Goal: Task Accomplishment & Management: Use online tool/utility

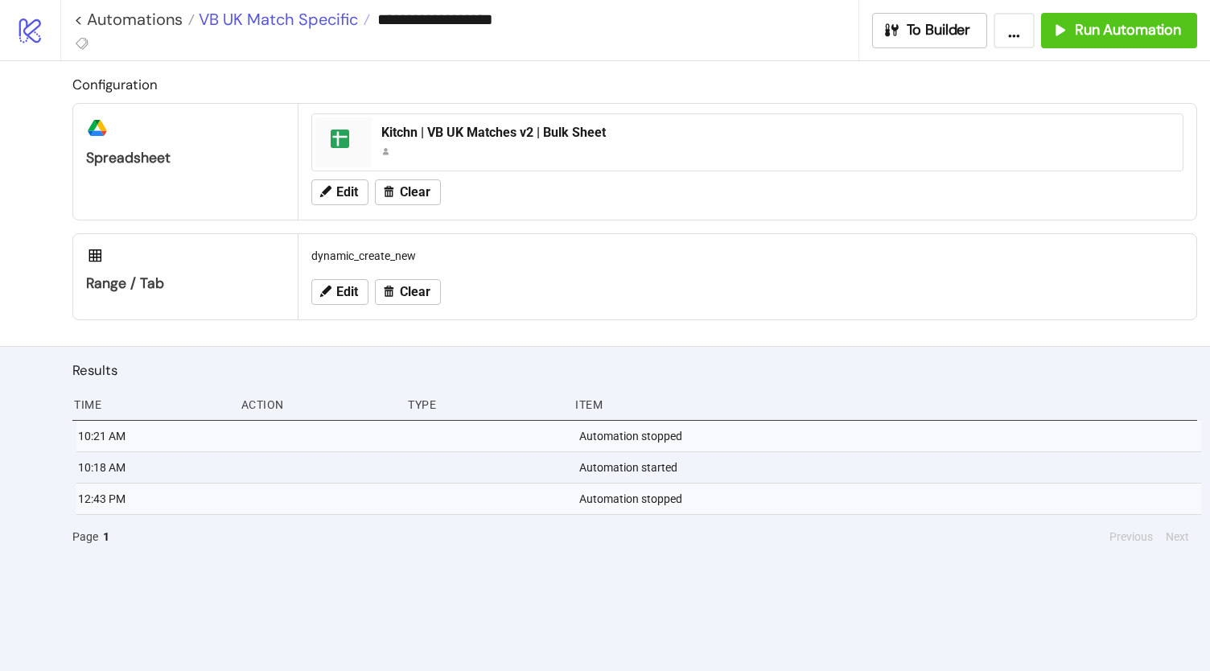
click at [304, 21] on span "VB UK Match Specific" at bounding box center [276, 19] width 163 height 21
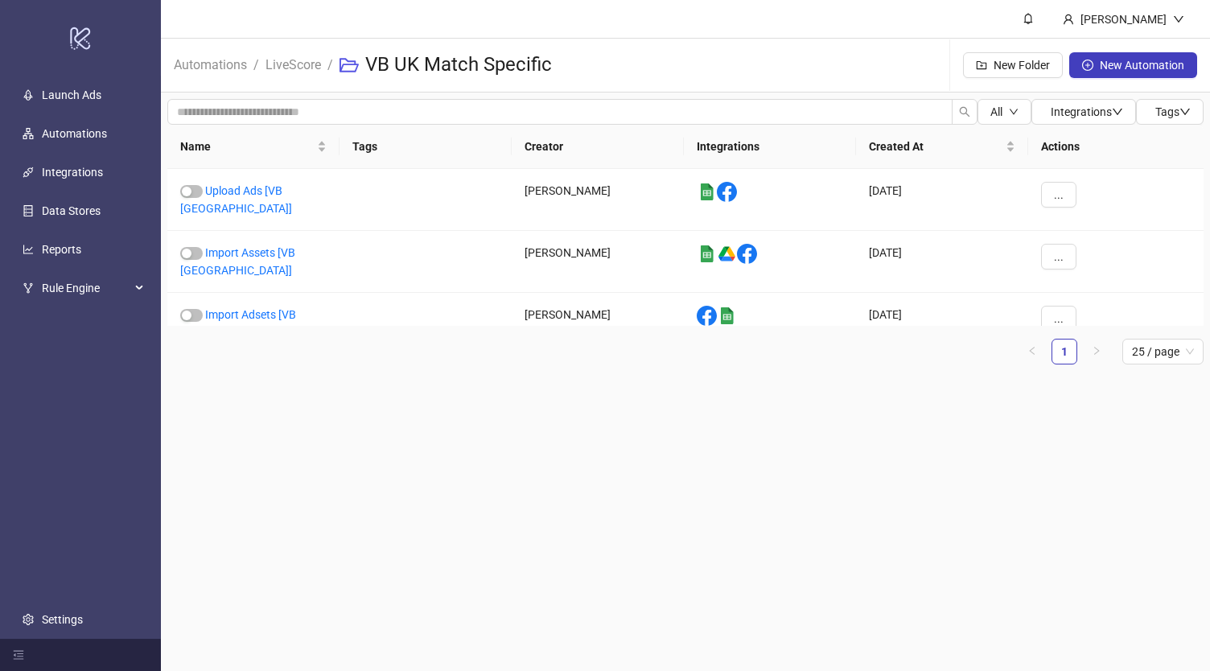
click at [699, 75] on div "Automations / LiveScore / VB UK Match Specific New Folder New Automation" at bounding box center [685, 66] width 1049 height 54
click at [734, 9] on header "[PERSON_NAME]" at bounding box center [685, 19] width 1049 height 39
click at [298, 65] on link "LiveScore" at bounding box center [293, 64] width 62 height 18
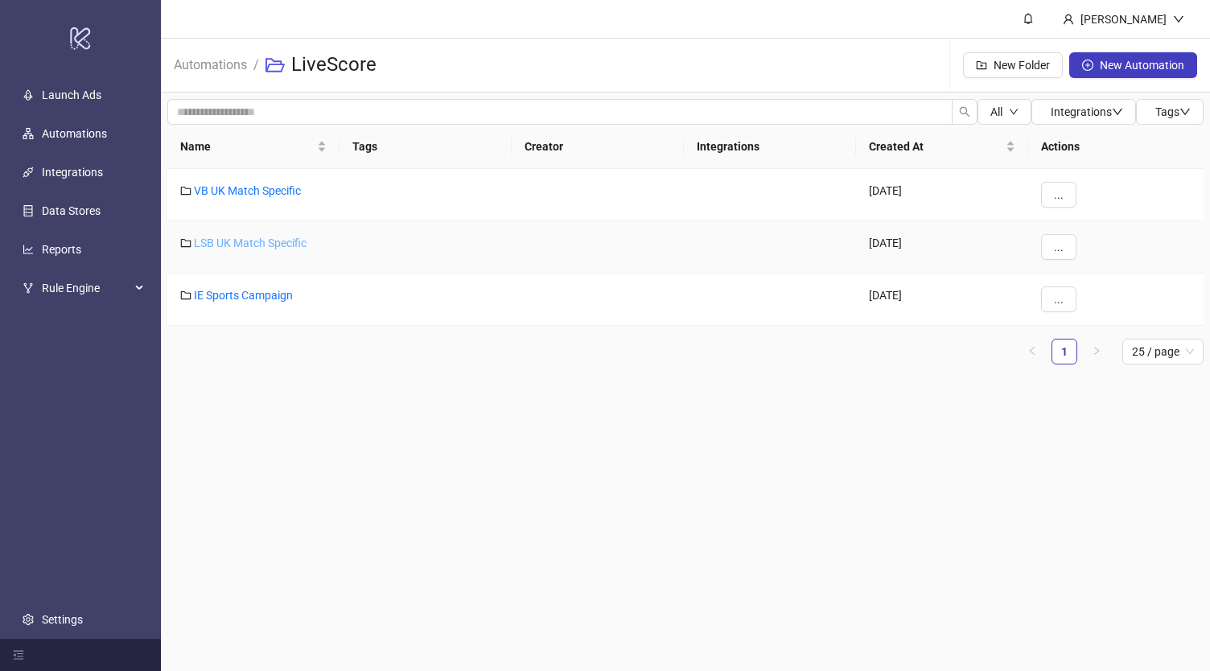
click at [257, 241] on link "LSB UK Match Specific" at bounding box center [250, 243] width 113 height 13
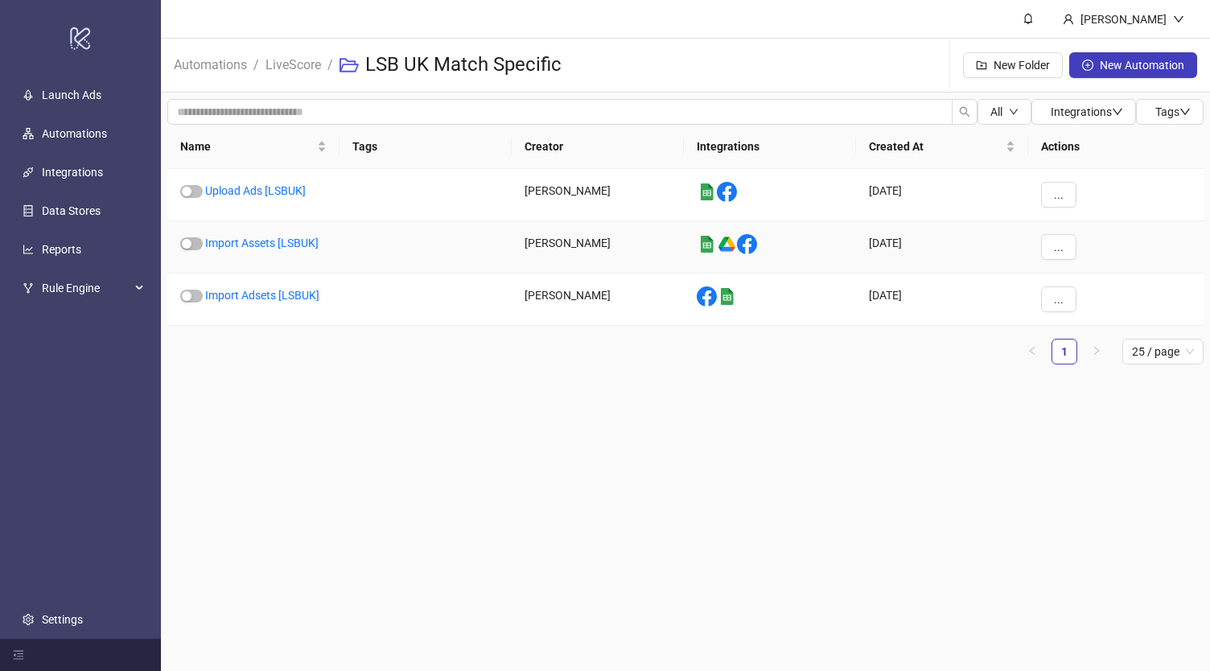
click at [257, 241] on link "Import Assets [LSBUK]" at bounding box center [261, 243] width 113 height 13
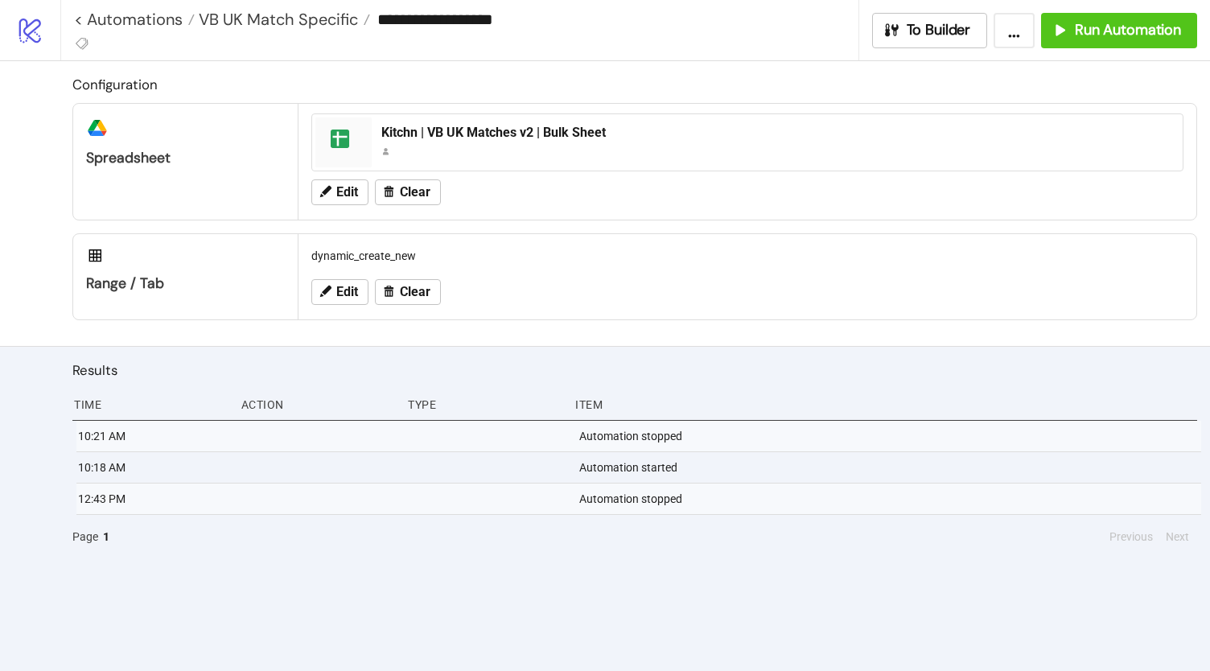
type input "**********"
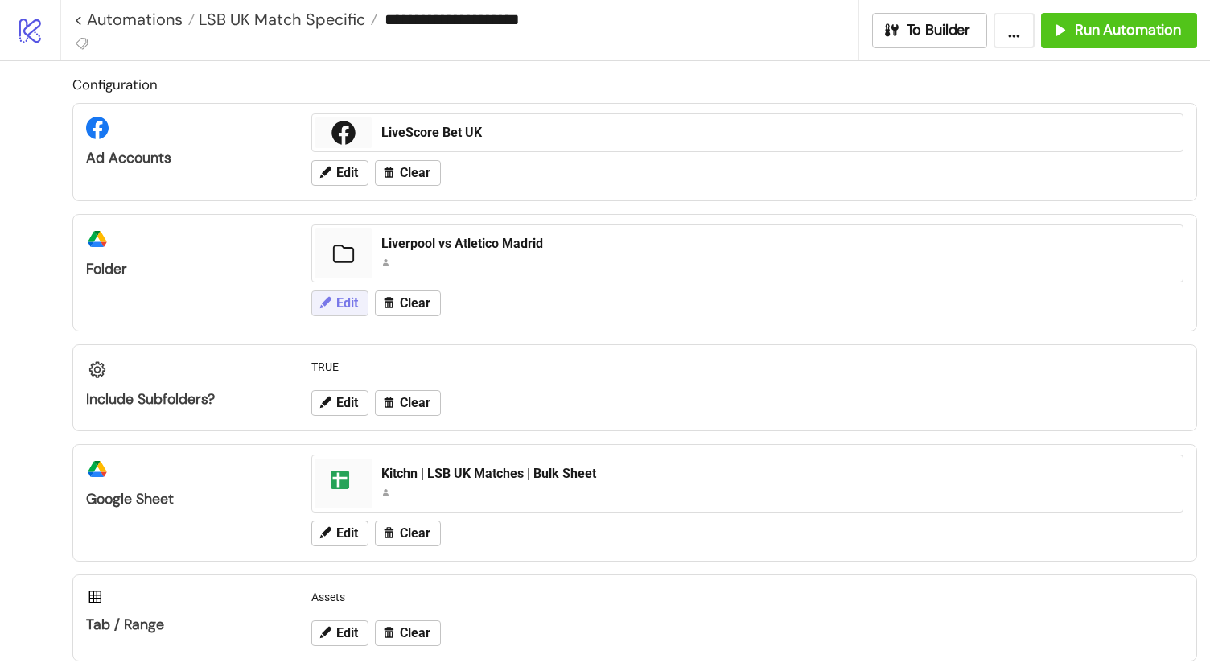
click at [344, 302] on span "Edit" at bounding box center [347, 303] width 22 height 14
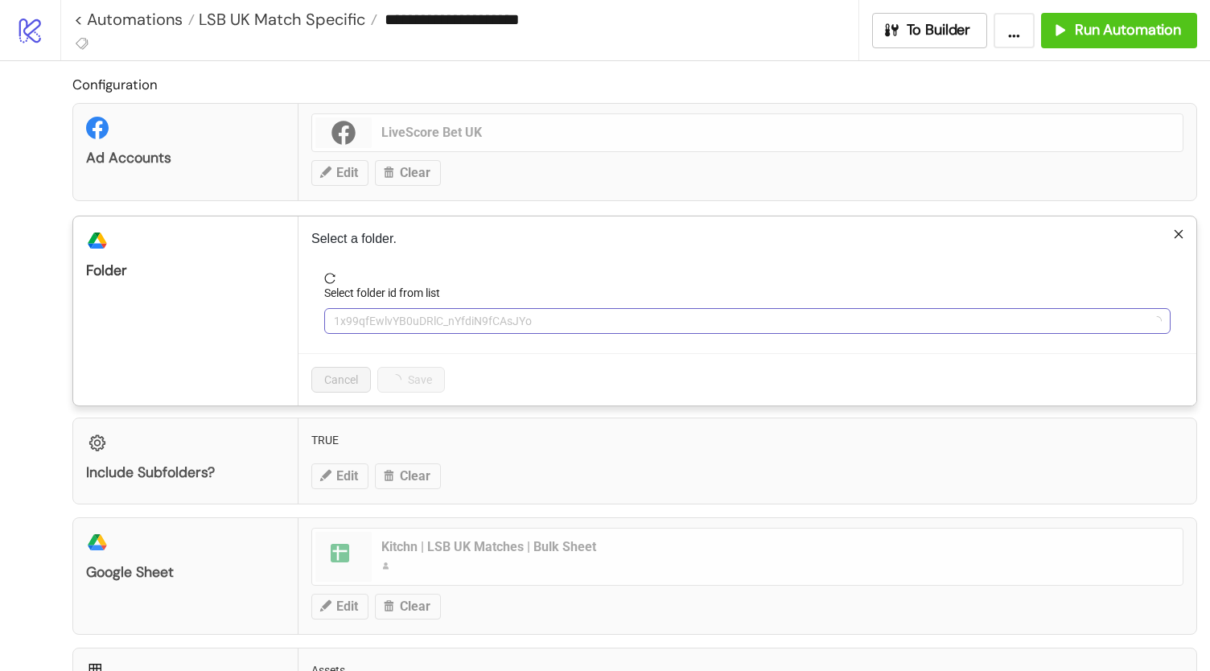
click at [406, 321] on span "1x99qfEwlvYB0uDRlC_nYfdiN9fCAsJYo" at bounding box center [747, 321] width 827 height 24
click at [406, 321] on span "Liverpool vs Atletico Madrid" at bounding box center [747, 321] width 827 height 24
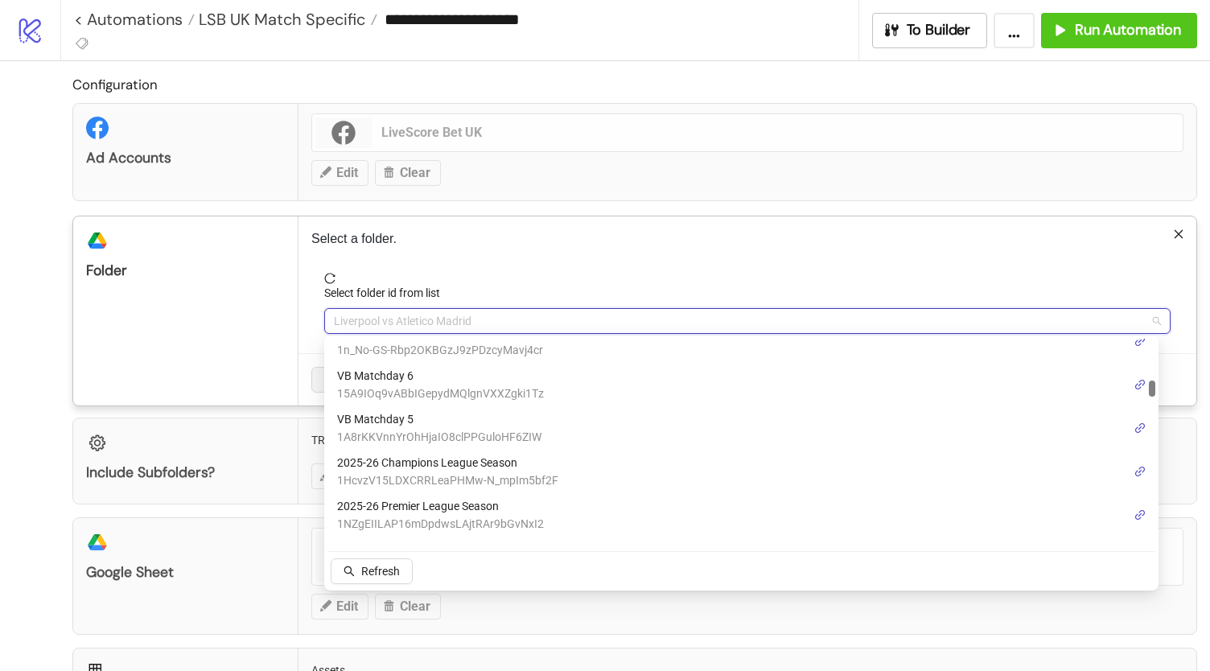
scroll to position [627, 0]
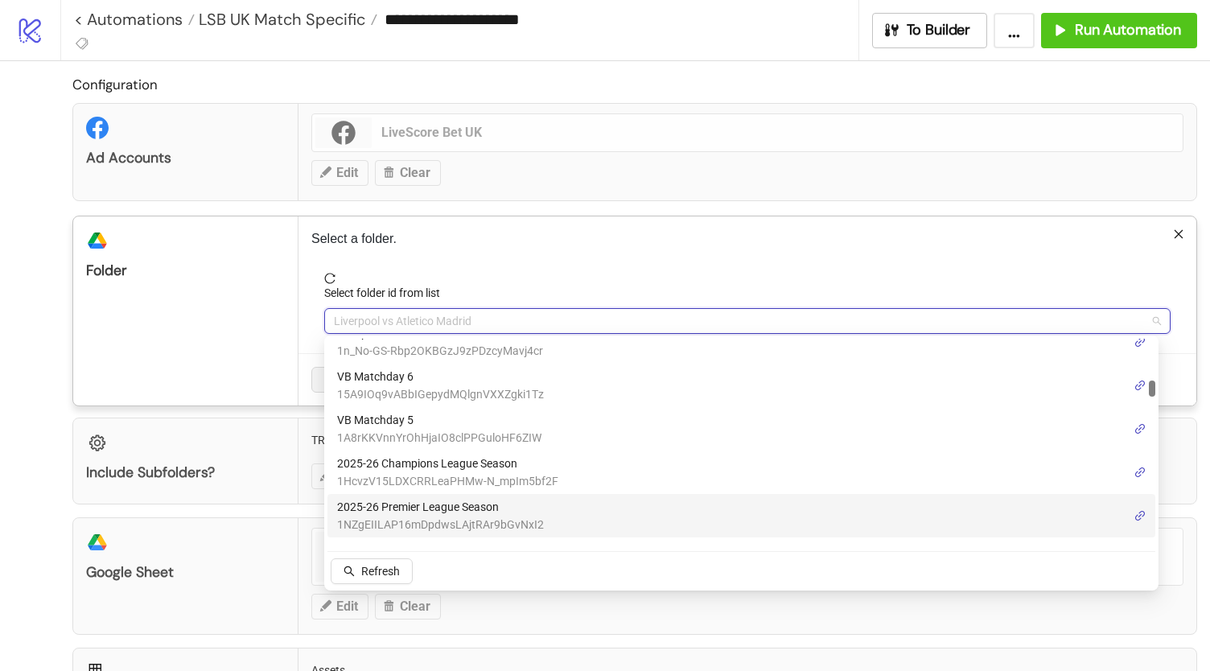
click at [461, 514] on span "2025-26 Premier League Season" at bounding box center [440, 507] width 207 height 18
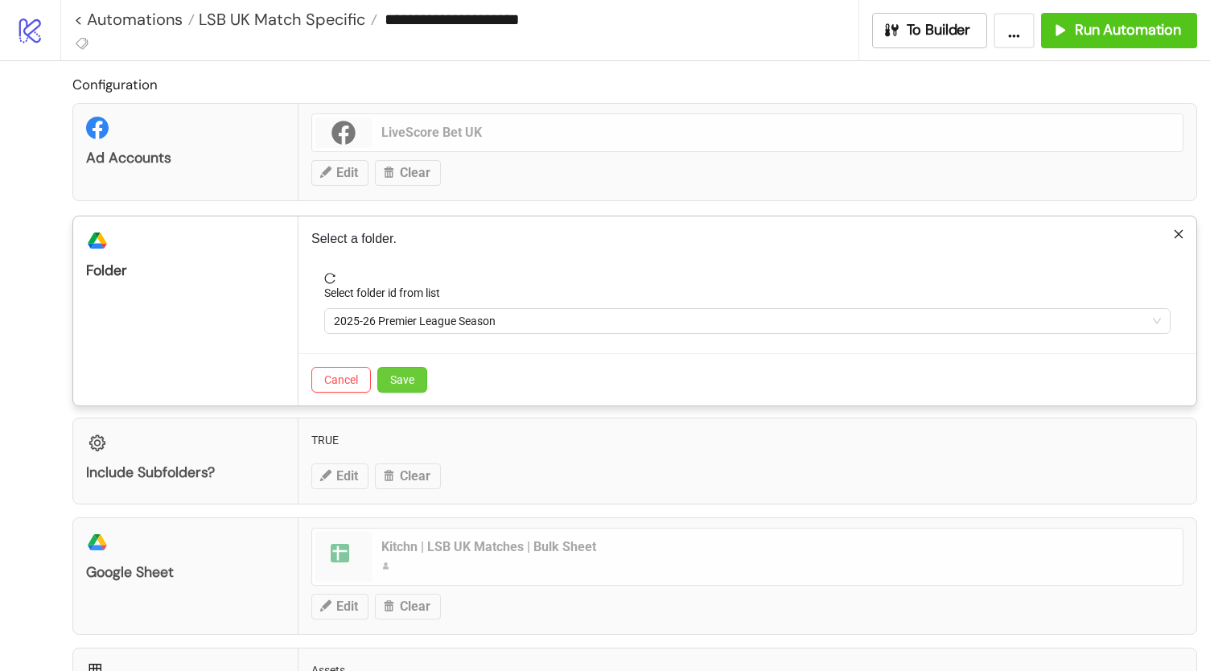
click at [402, 368] on button "Save" at bounding box center [402, 380] width 50 height 26
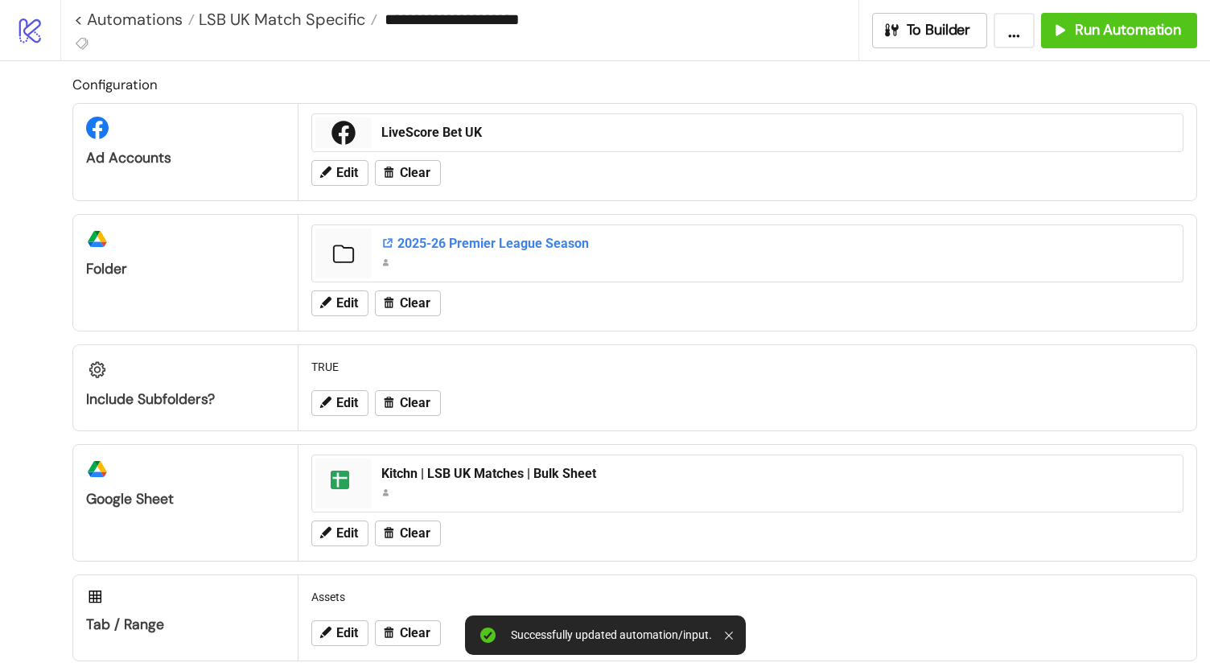
click at [444, 242] on div "2025-26 Premier League Season" at bounding box center [777, 244] width 792 height 18
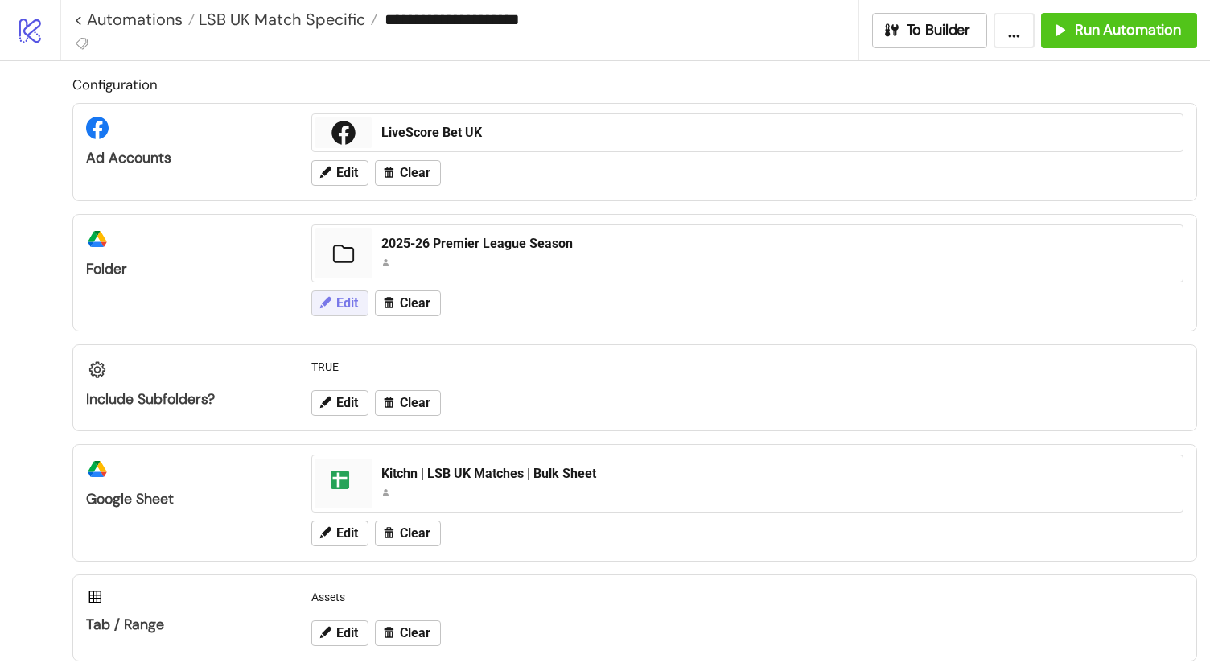
click at [335, 303] on button "Edit" at bounding box center [339, 303] width 57 height 26
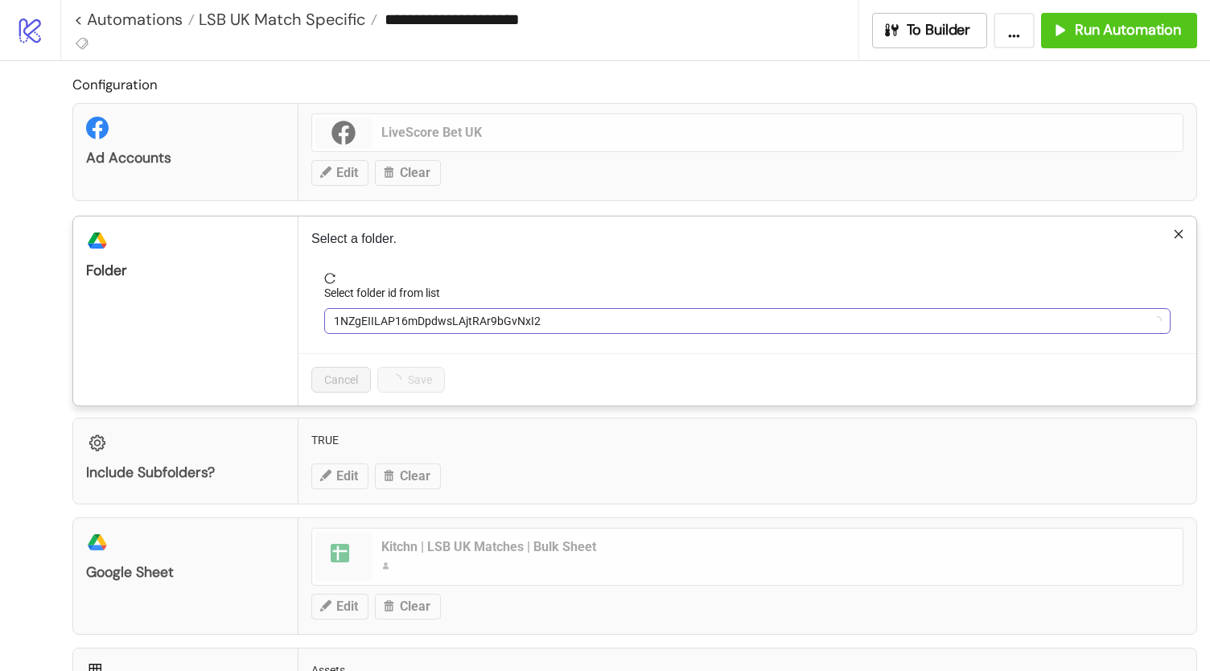
click at [420, 312] on span "1NZgEIILAP16mDpdwsLAjtRAr9bGvNxI2" at bounding box center [747, 321] width 827 height 24
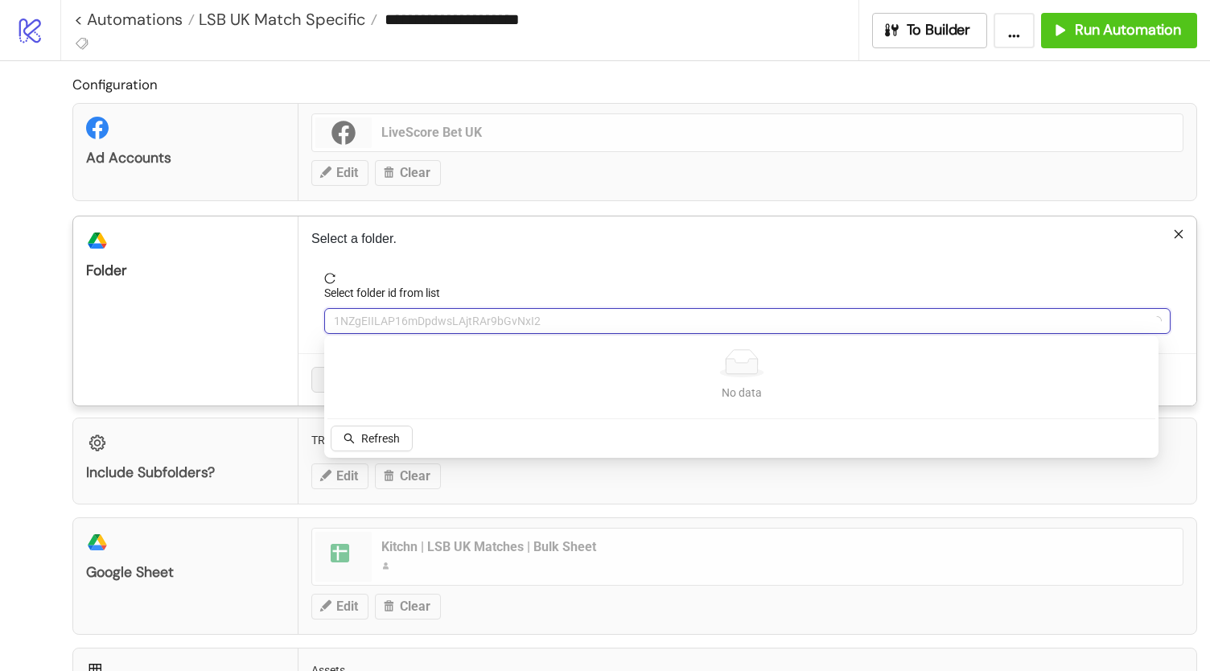
type input "*"
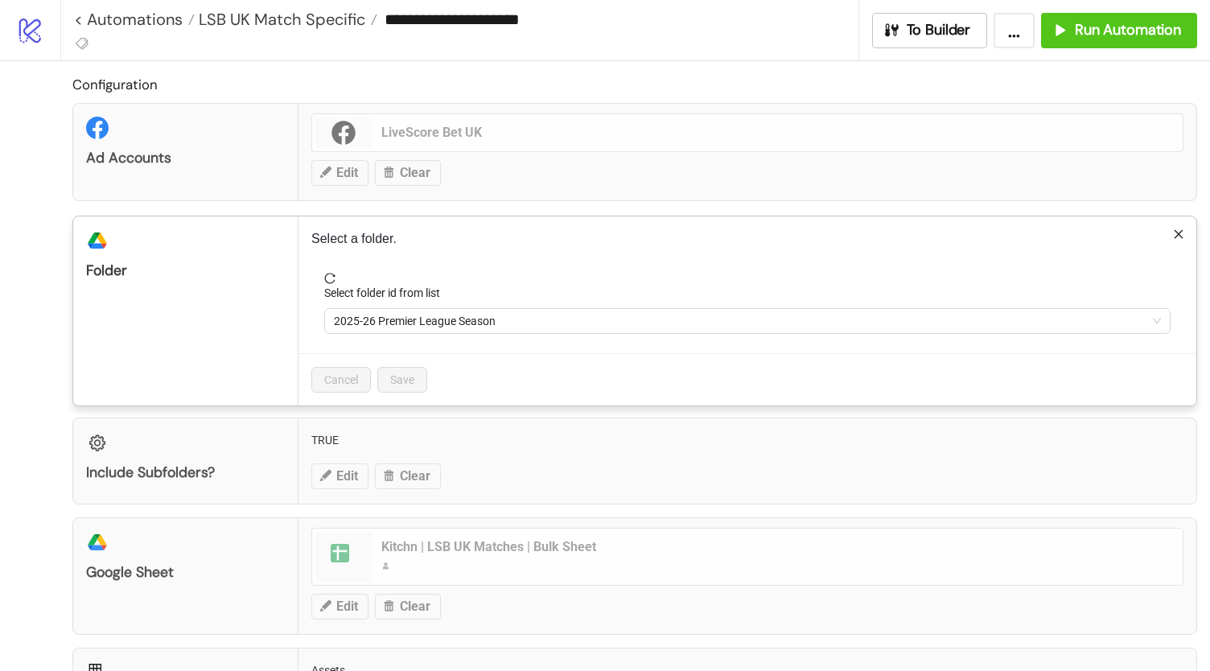
click at [420, 312] on span "2025-26 Premier League Season" at bounding box center [747, 321] width 827 height 24
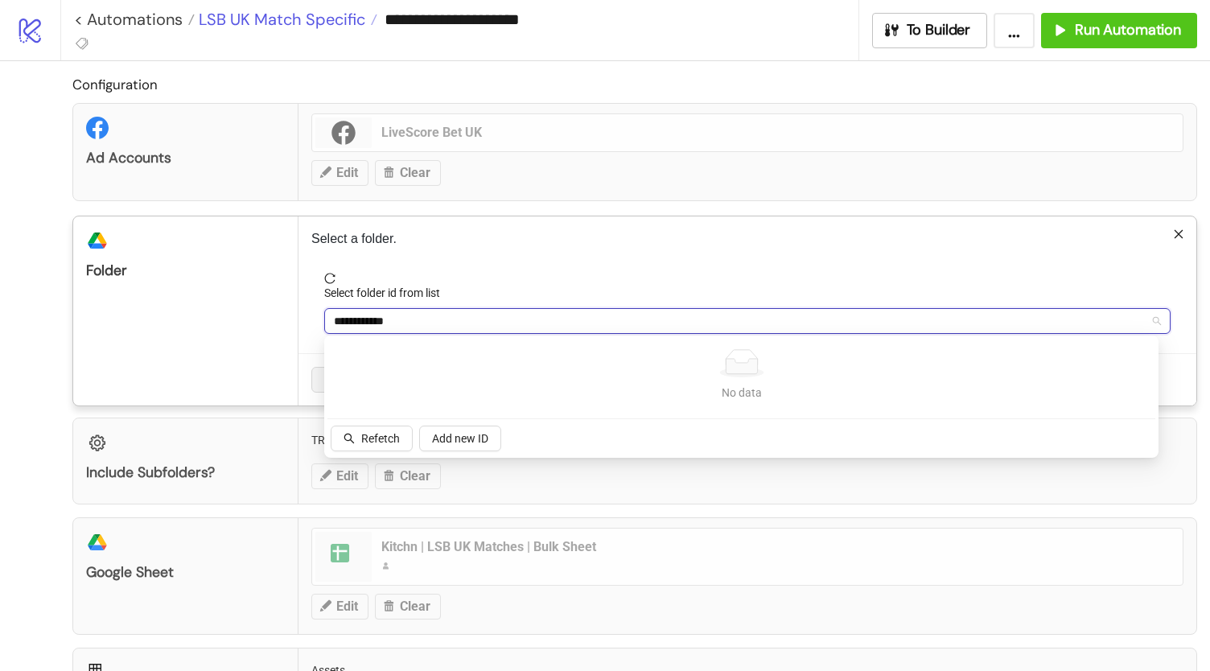
type input "**********"
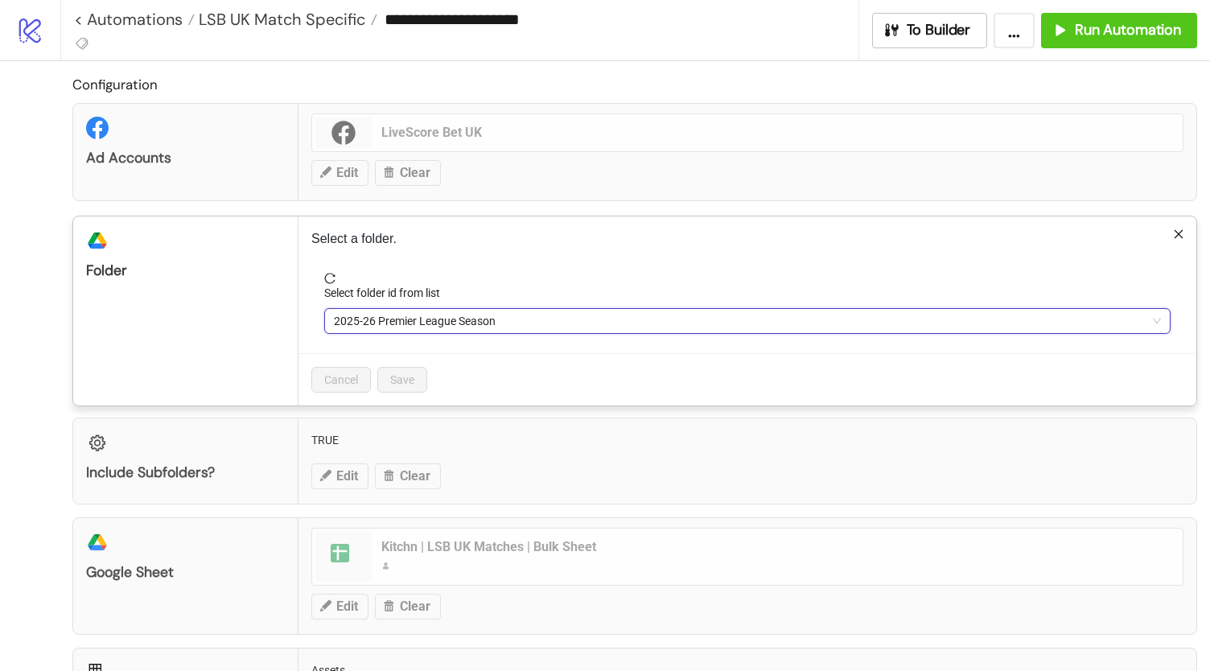
click at [475, 328] on span "2025-26 Premier League Season" at bounding box center [747, 321] width 827 height 24
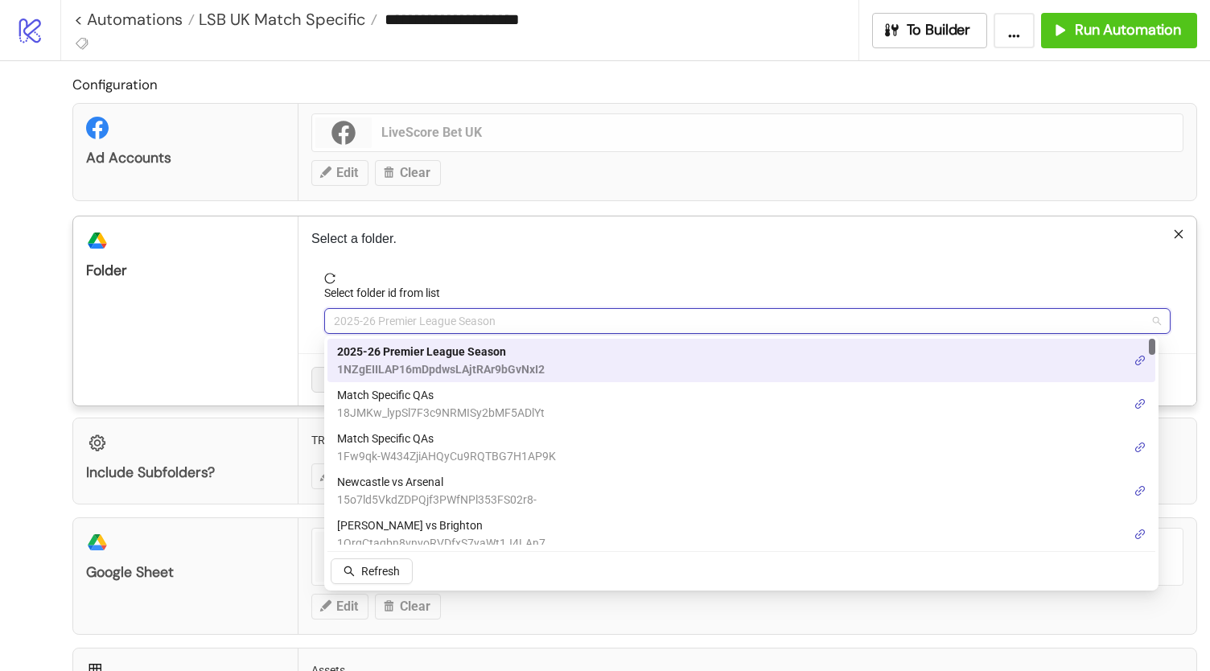
paste input "**********"
type input "**********"
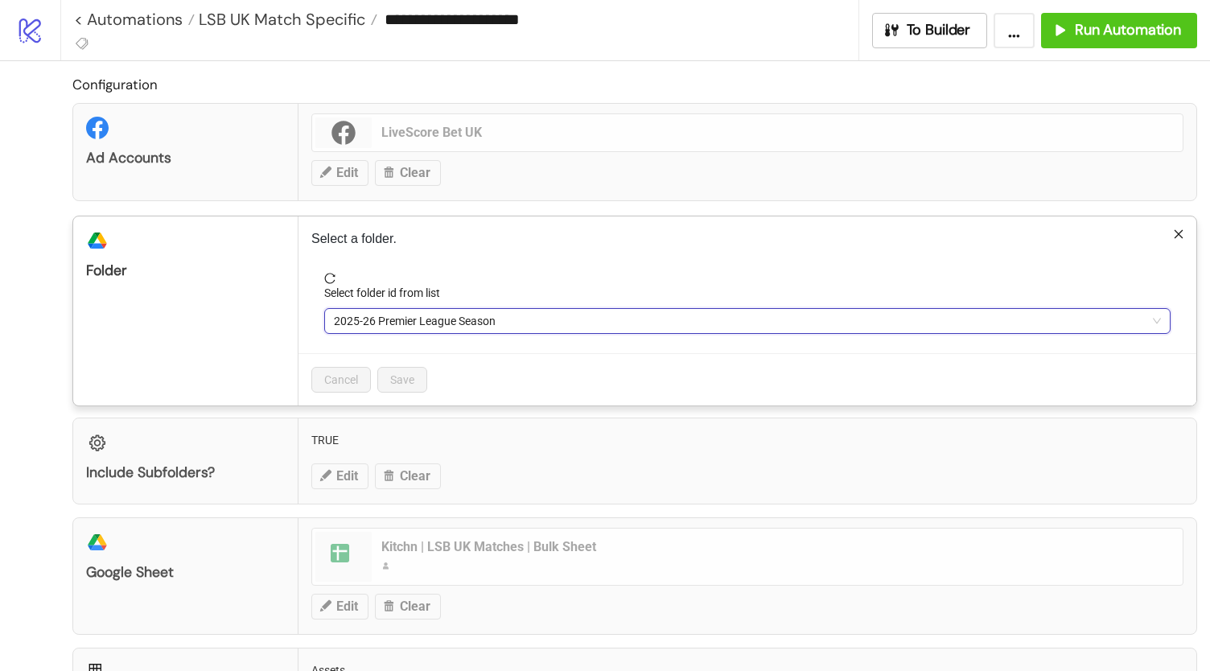
click at [530, 320] on span "2025-26 Premier League Season" at bounding box center [747, 321] width 827 height 24
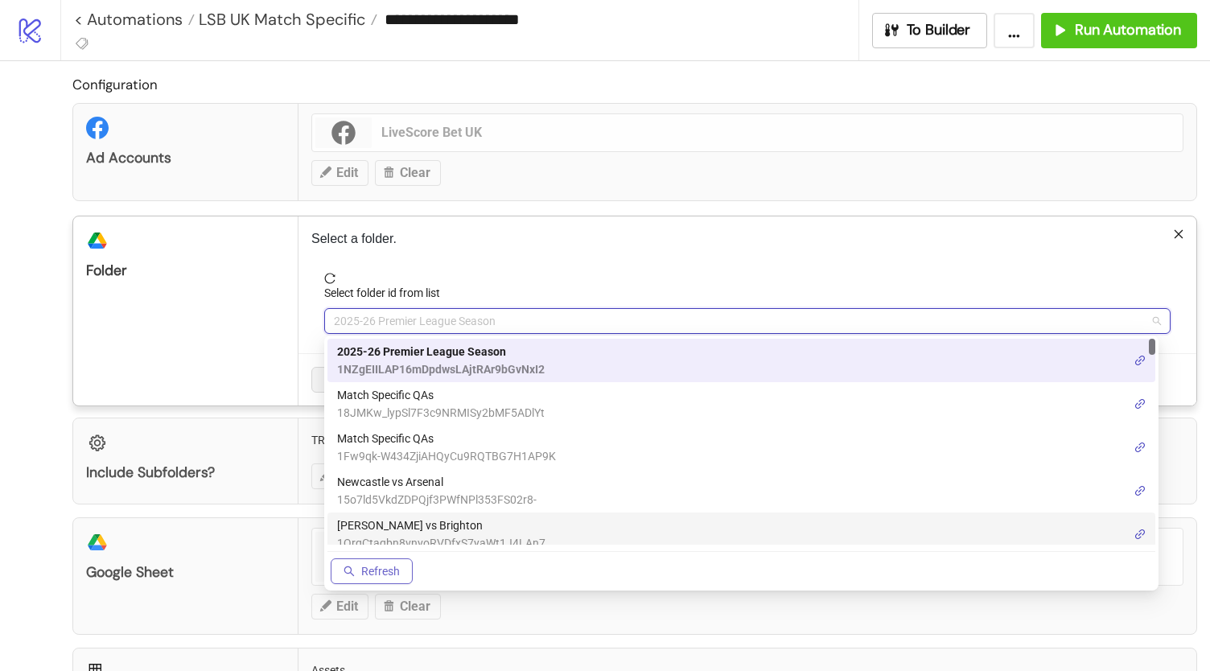
click at [360, 572] on button "Refresh" at bounding box center [372, 571] width 82 height 26
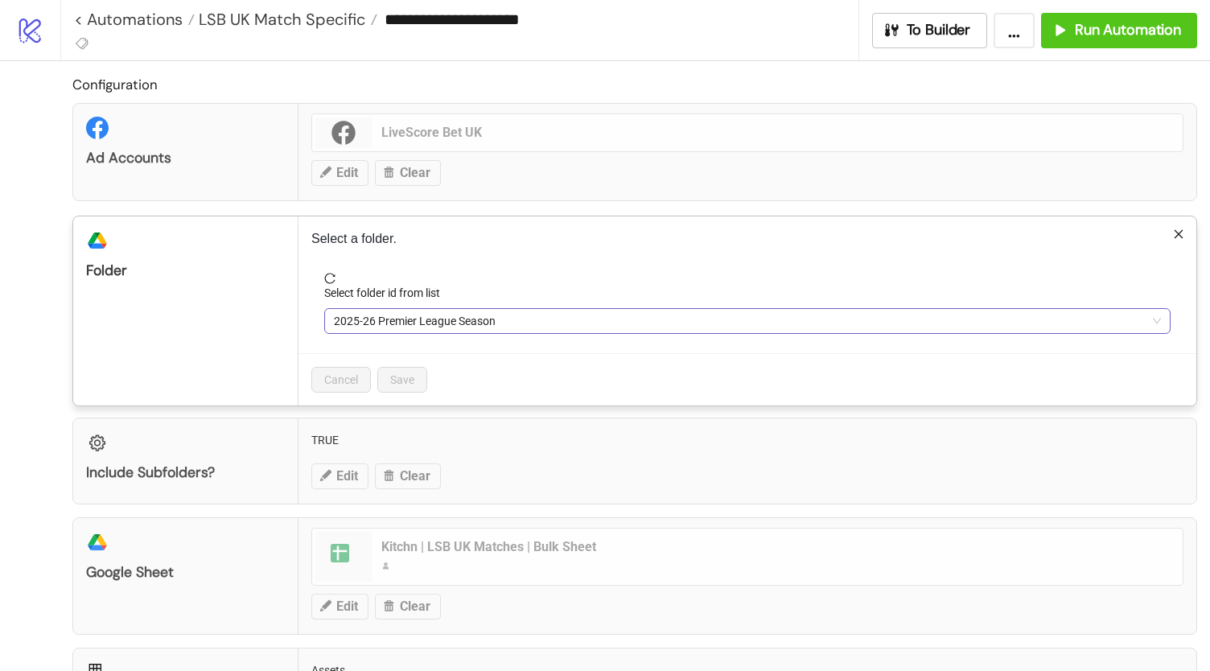
click at [504, 320] on span "2025-26 Premier League Season" at bounding box center [747, 321] width 827 height 24
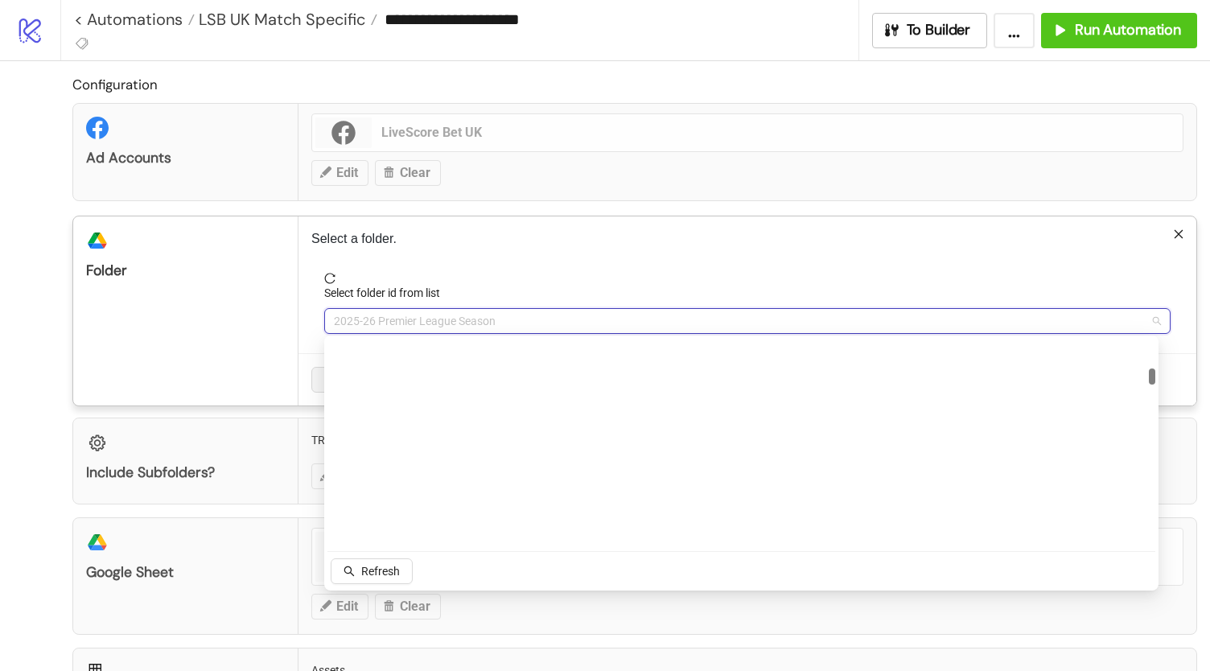
scroll to position [0, 0]
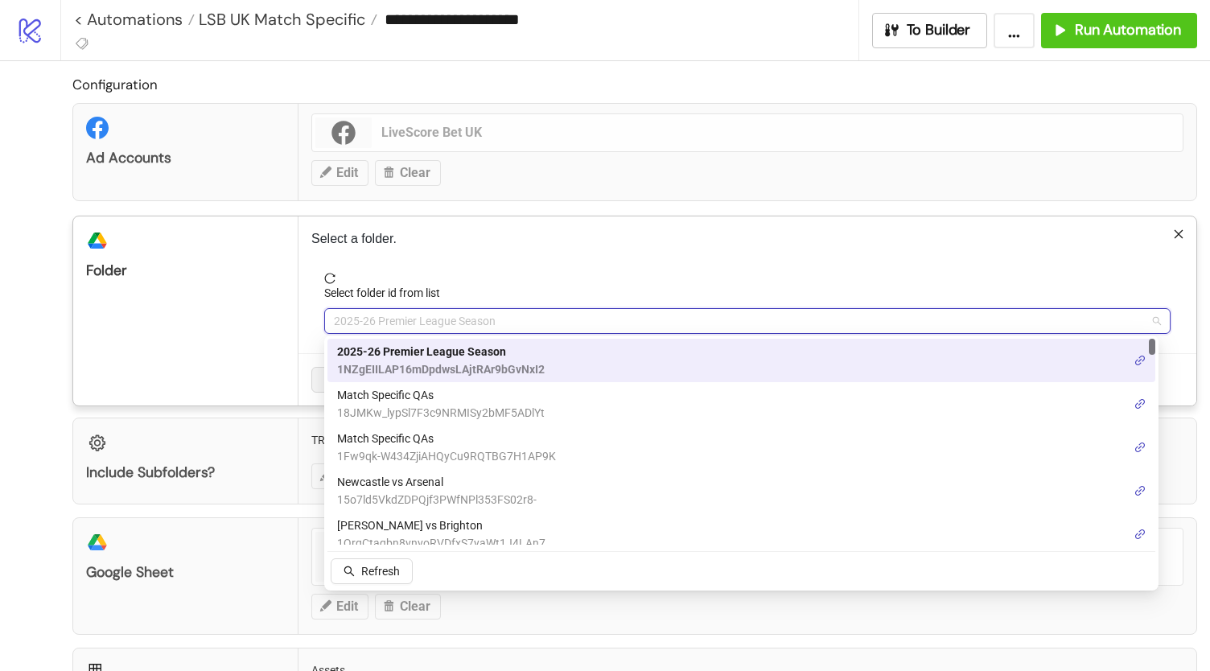
click at [499, 348] on span "2025-26 Premier League Season" at bounding box center [441, 352] width 208 height 18
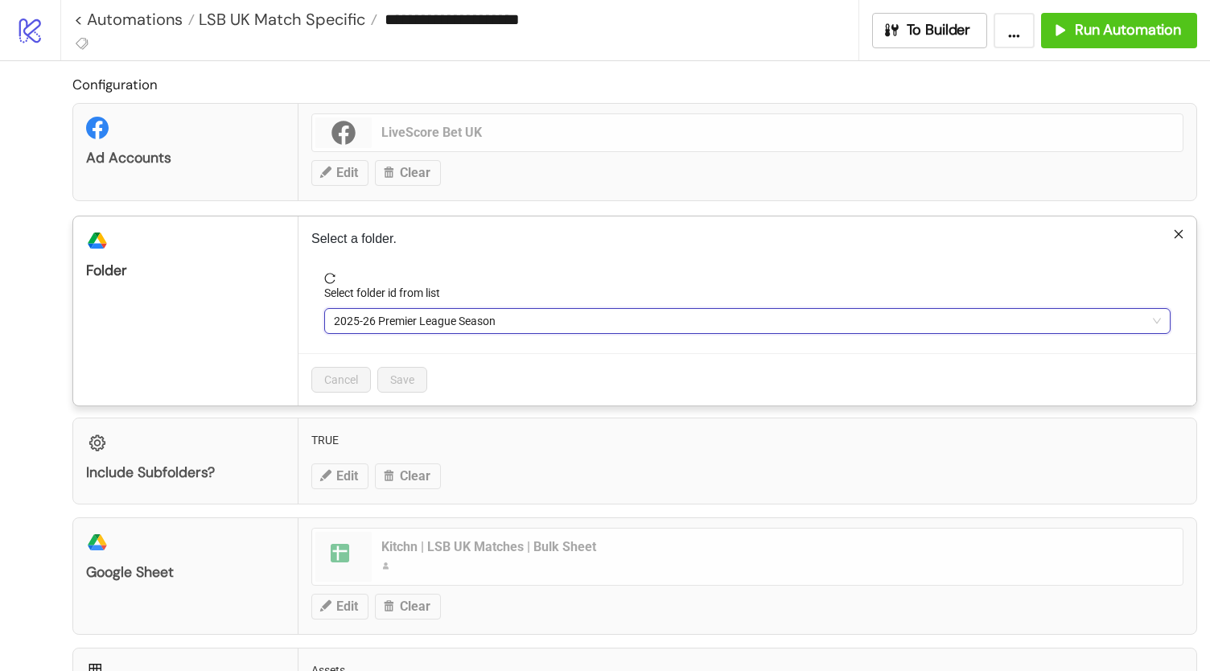
click at [487, 350] on form "Select folder id from list 2025-26 Premier League Season 2025-26 Premier League…" at bounding box center [747, 313] width 872 height 80
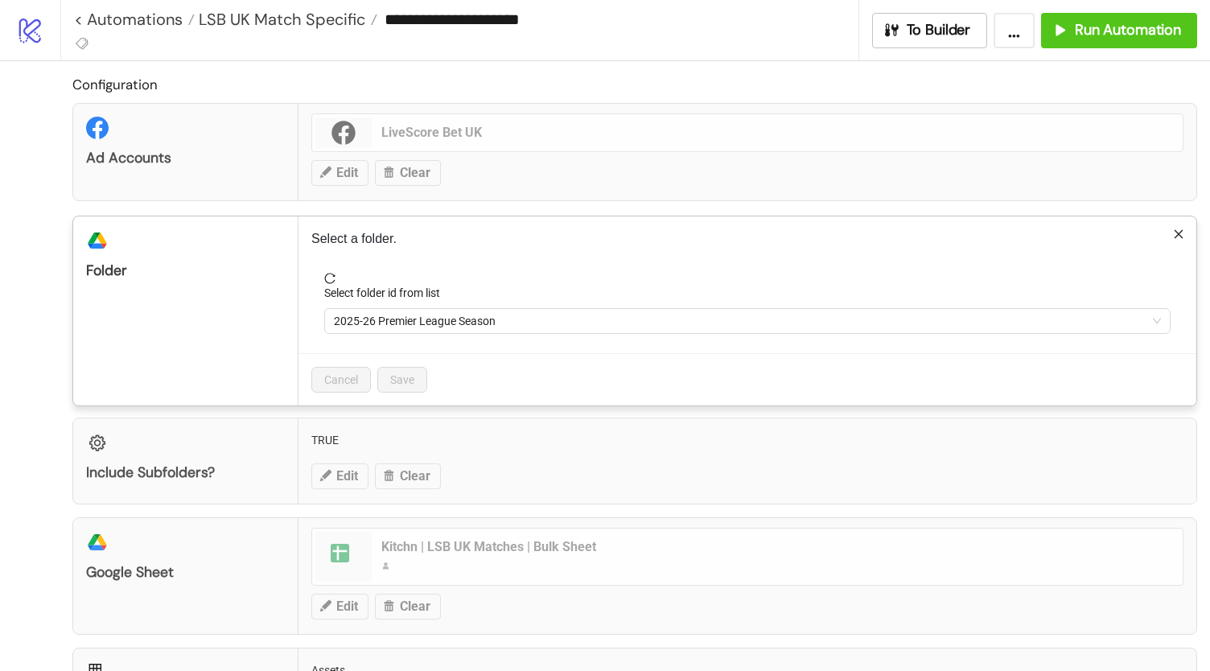
click at [2, 311] on div "**********" at bounding box center [605, 335] width 1210 height 671
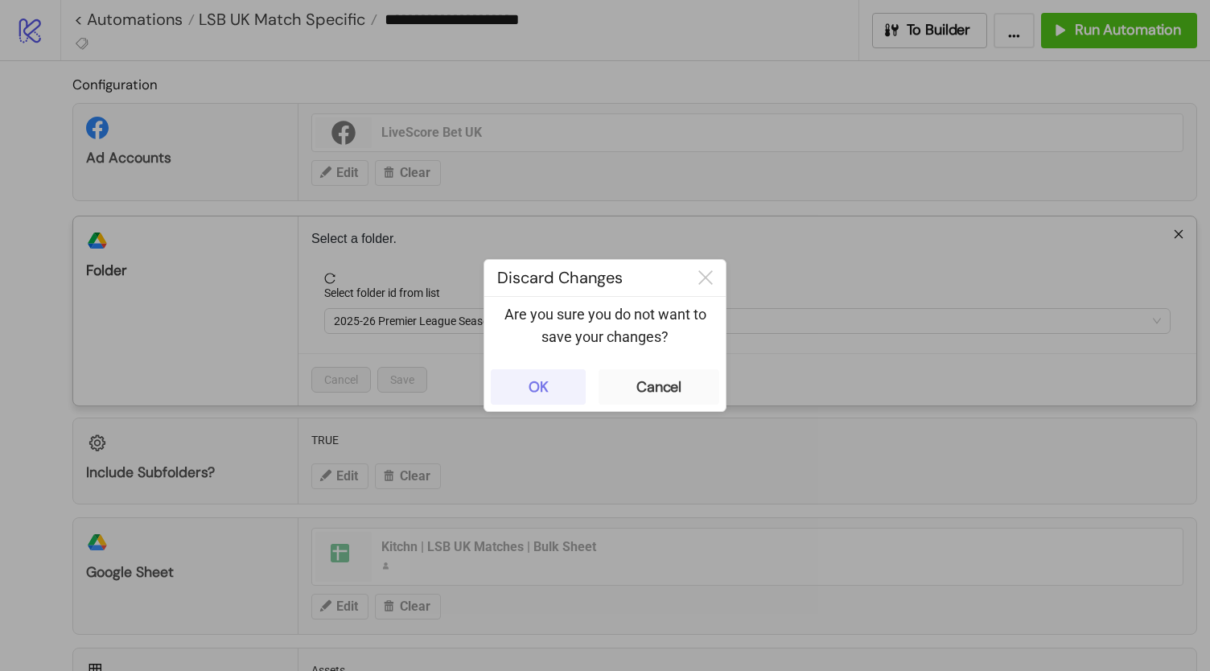
click at [561, 388] on button "OK" at bounding box center [538, 386] width 95 height 35
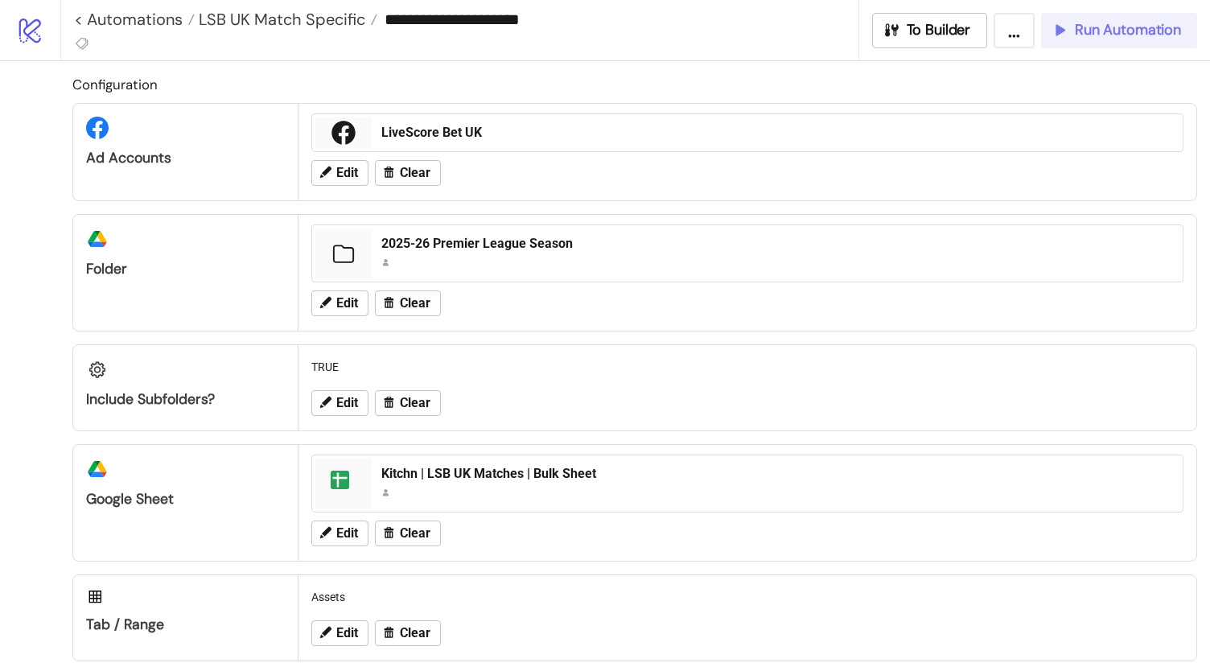
click at [1142, 41] on button "Run Automation" at bounding box center [1119, 30] width 156 height 35
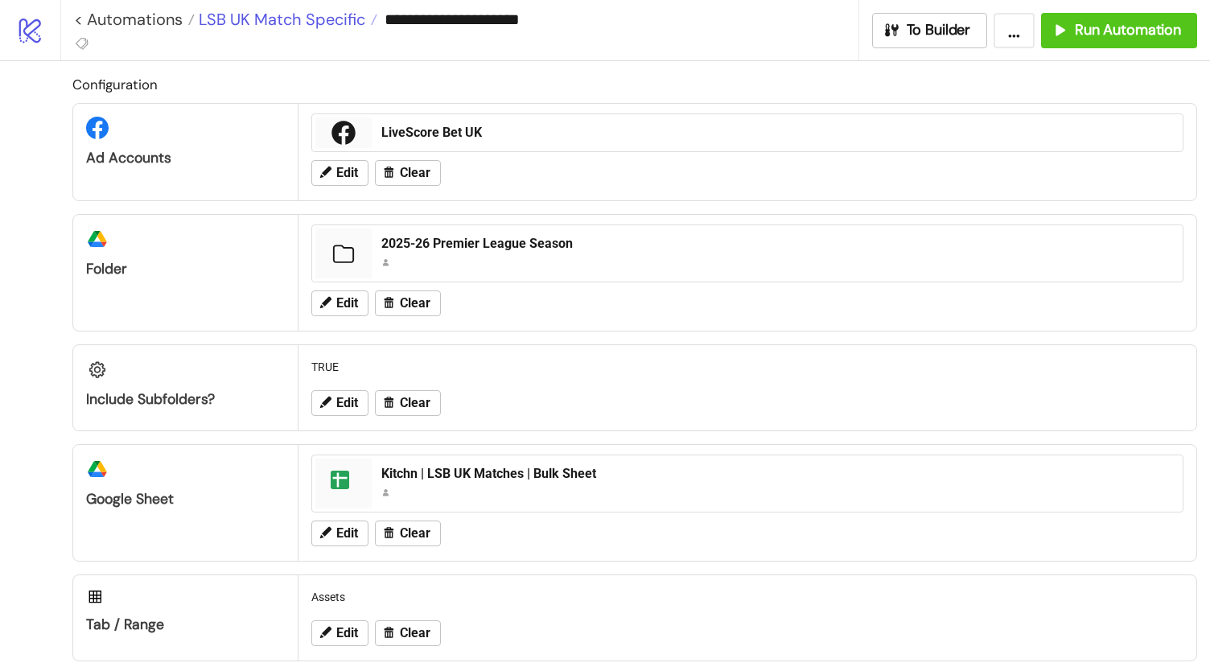
click at [335, 12] on span "LSB UK Match Specific" at bounding box center [280, 19] width 171 height 21
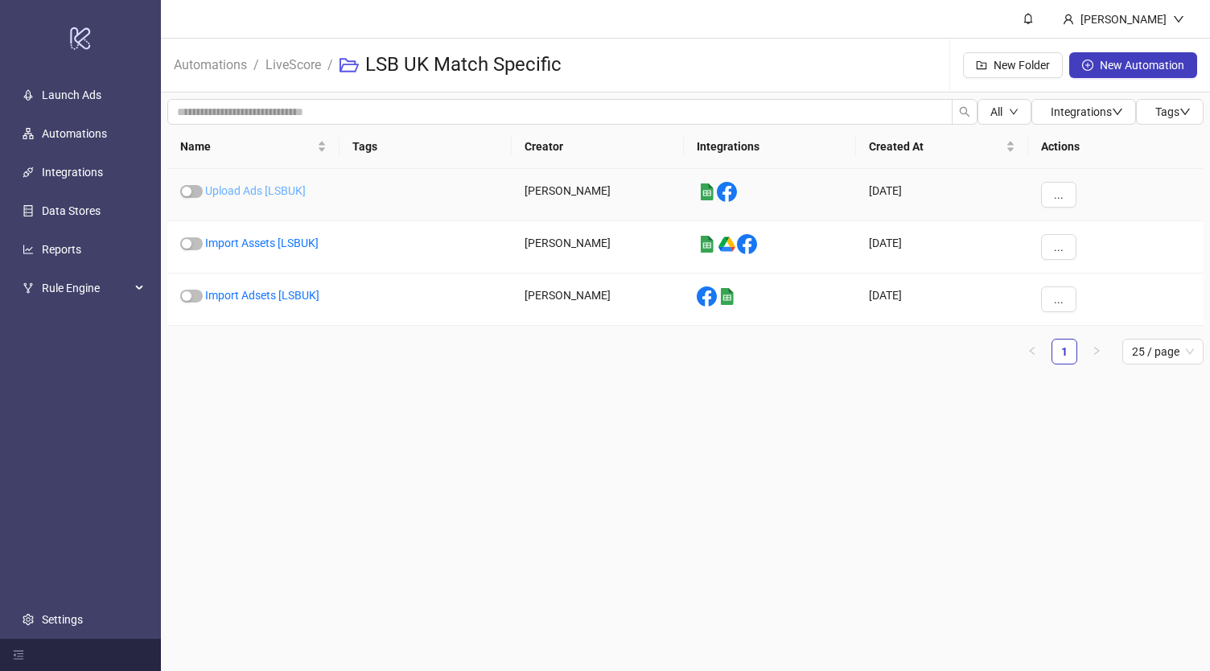
click at [267, 194] on link "Upload Ads [LSBUK]" at bounding box center [255, 190] width 101 height 13
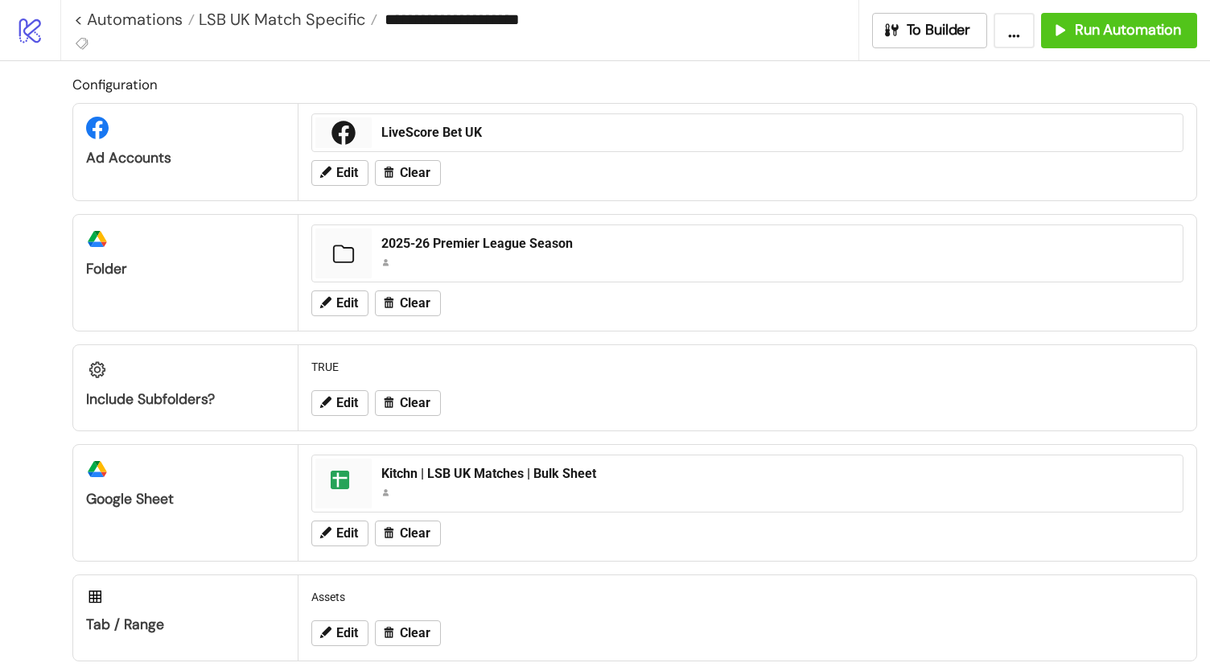
type input "**********"
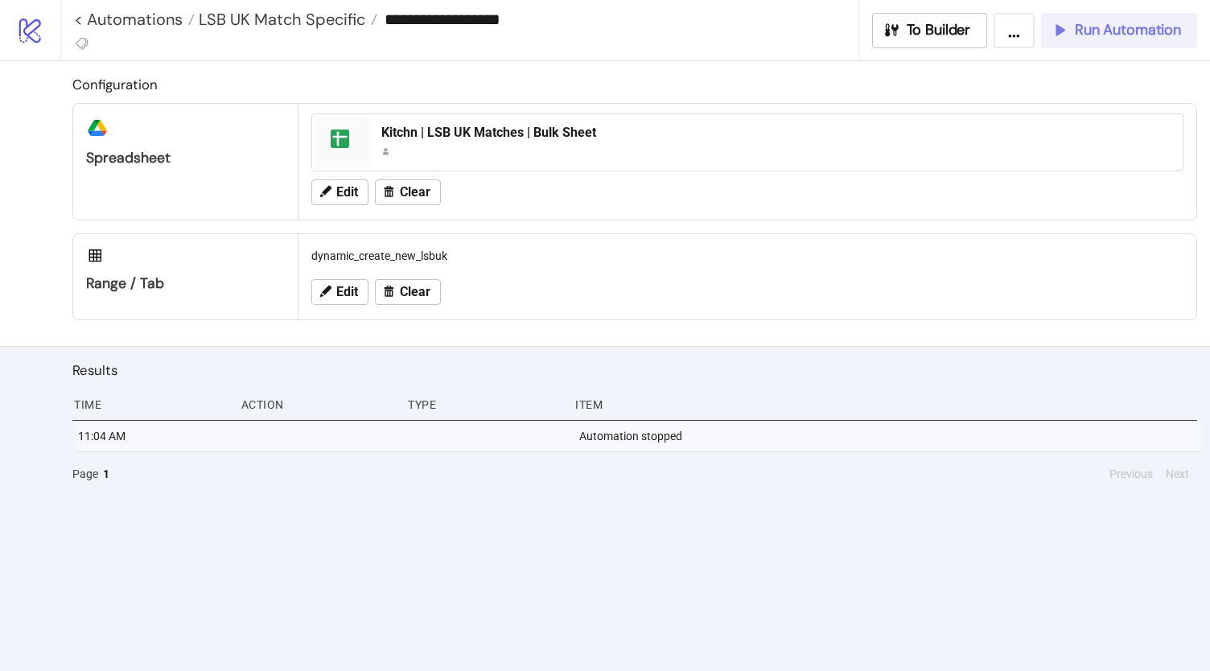
drag, startPoint x: 1097, startPoint y: 33, endPoint x: 1119, endPoint y: 26, distance: 22.9
click at [1119, 26] on span "Run Automation" at bounding box center [1128, 30] width 106 height 19
